Goal: Information Seeking & Learning: Learn about a topic

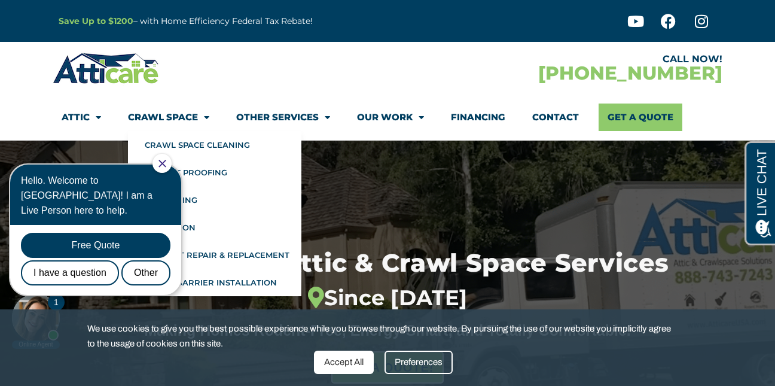
click at [195, 118] on link "Crawl Space" at bounding box center [168, 117] width 81 height 28
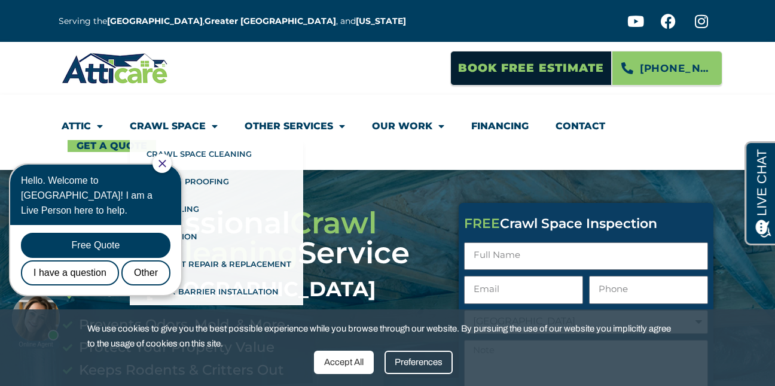
click at [166, 161] on icon "Close Chat" at bounding box center [162, 164] width 8 height 8
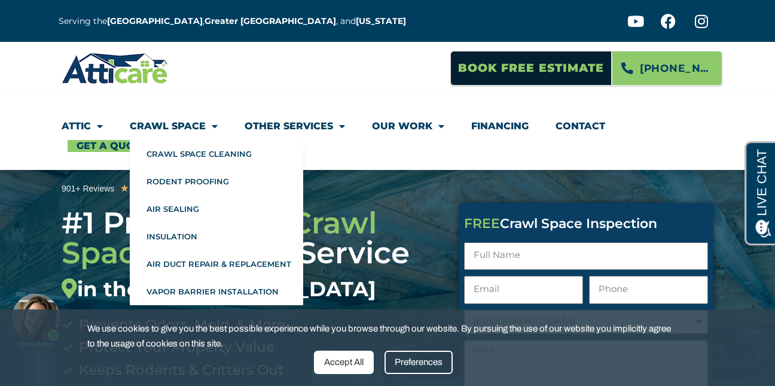
click at [206, 123] on span "Menu" at bounding box center [212, 126] width 12 height 22
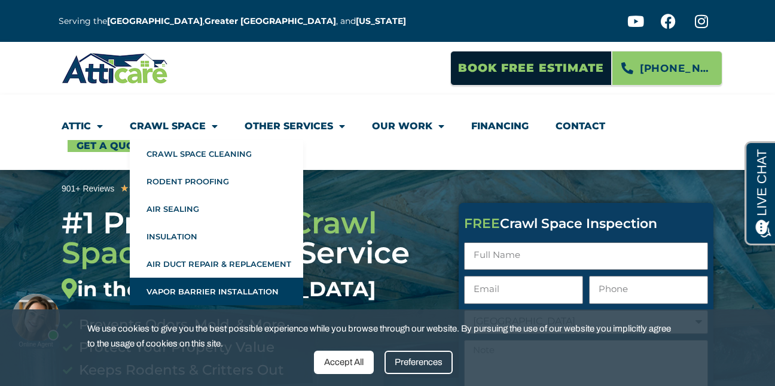
click at [271, 292] on link "Vapor Barrier Installation" at bounding box center [216, 291] width 173 height 28
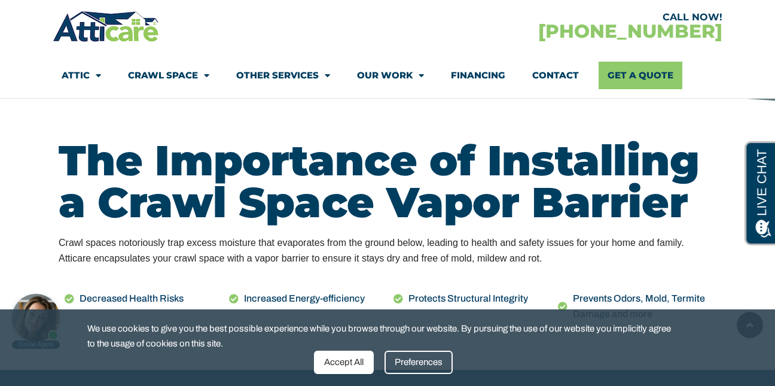
scroll to position [523, 0]
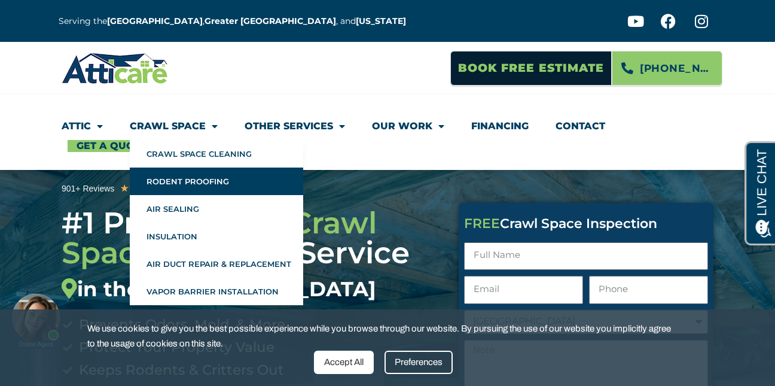
click at [207, 176] on link "Rodent Proofing" at bounding box center [216, 181] width 173 height 28
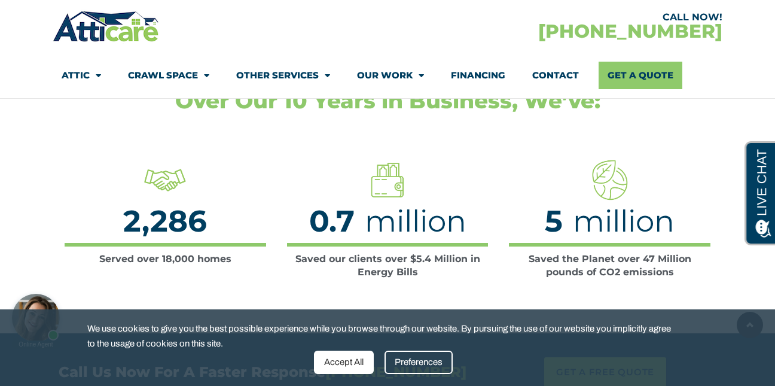
scroll to position [2387, 0]
